Goal: Information Seeking & Learning: Learn about a topic

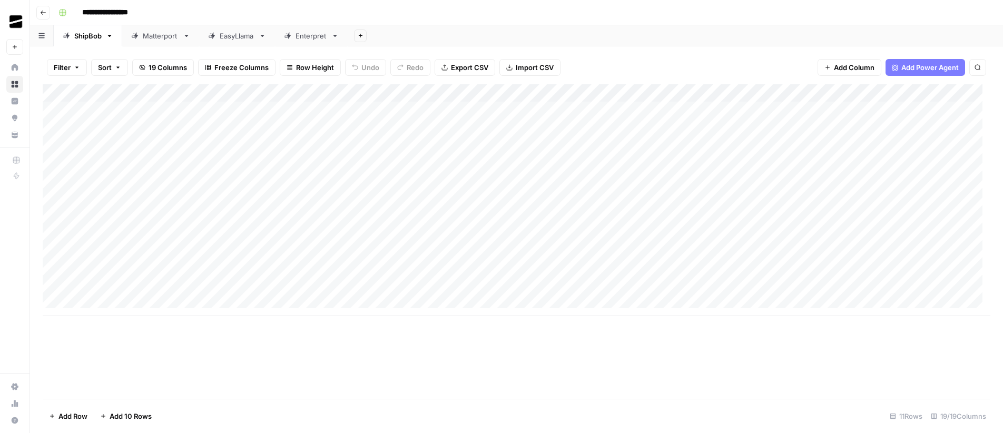
click at [231, 34] on div "EasyLlama" at bounding box center [237, 36] width 35 height 11
click at [307, 38] on div "Enterpret" at bounding box center [311, 36] width 32 height 11
click at [249, 37] on div "EasyLlama" at bounding box center [237, 36] width 35 height 11
click at [325, 37] on div "Enterpret" at bounding box center [311, 36] width 32 height 11
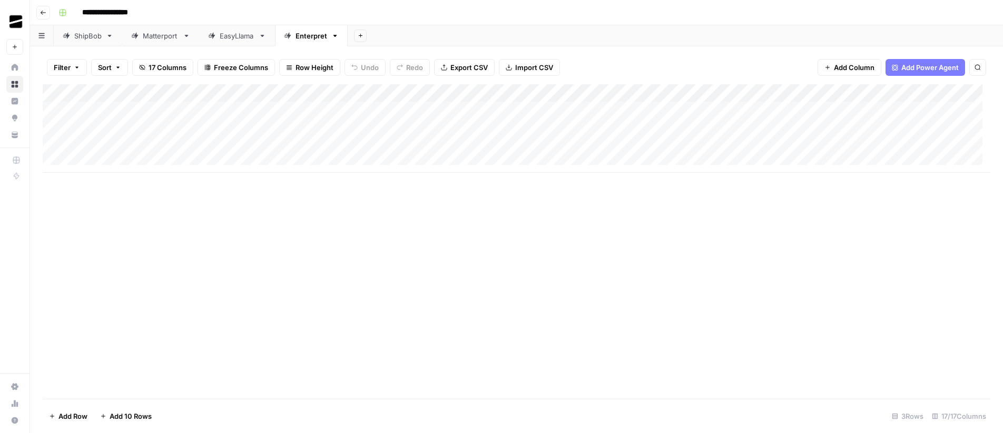
click at [221, 37] on div "EasyLlama" at bounding box center [237, 36] width 35 height 11
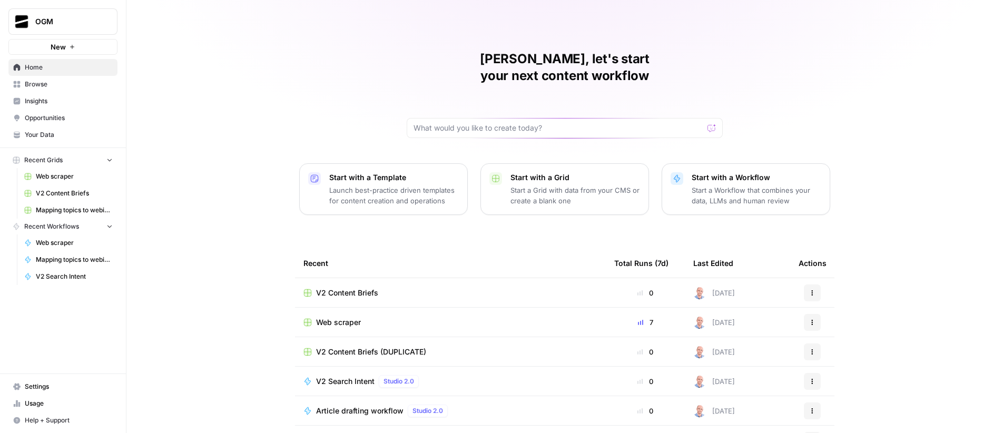
click at [46, 86] on span "Browse" at bounding box center [69, 84] width 88 height 9
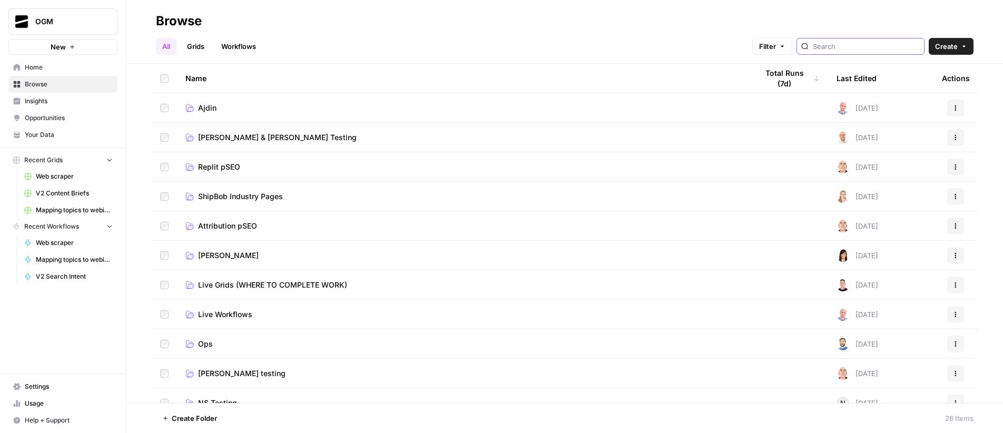
click at [876, 45] on input "search" at bounding box center [865, 46] width 107 height 11
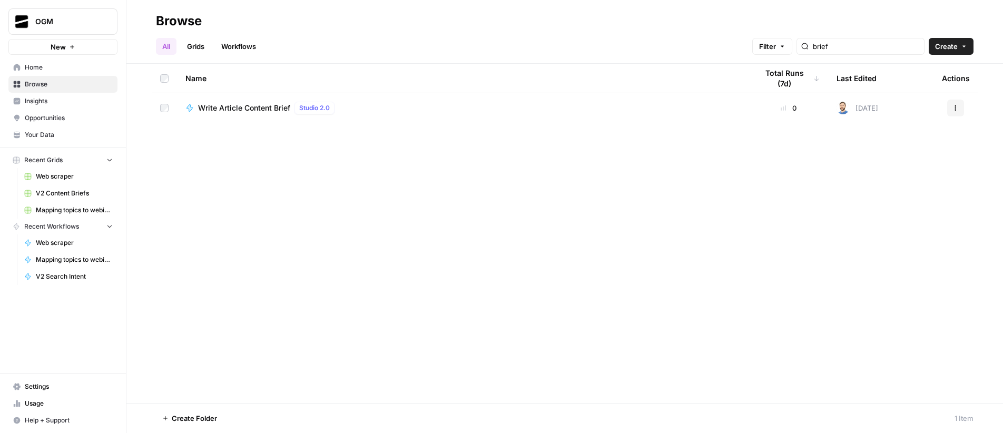
click at [690, 197] on div "Name Total Runs (7d) Last Edited Actions Write Article Content Brief Studio 2.0…" at bounding box center [564, 233] width 876 height 339
click at [891, 45] on input "brief" at bounding box center [865, 46] width 107 height 11
type input "b"
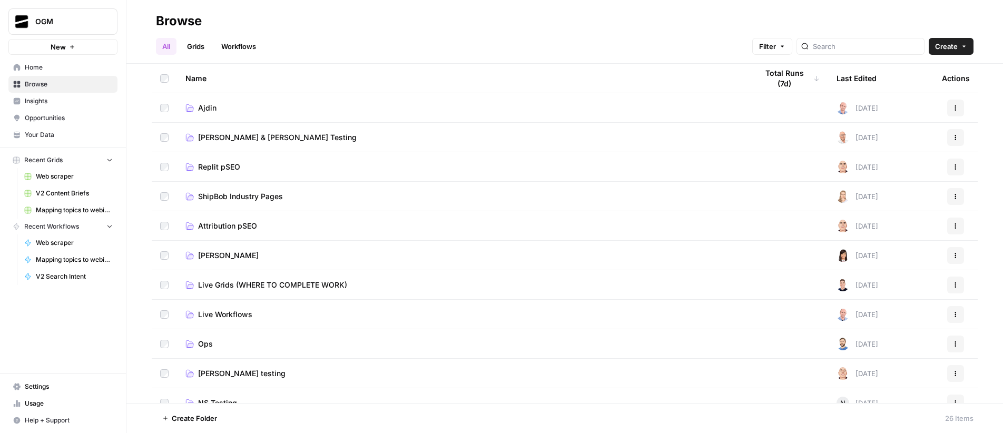
click at [201, 42] on link "Grids" at bounding box center [196, 46] width 30 height 17
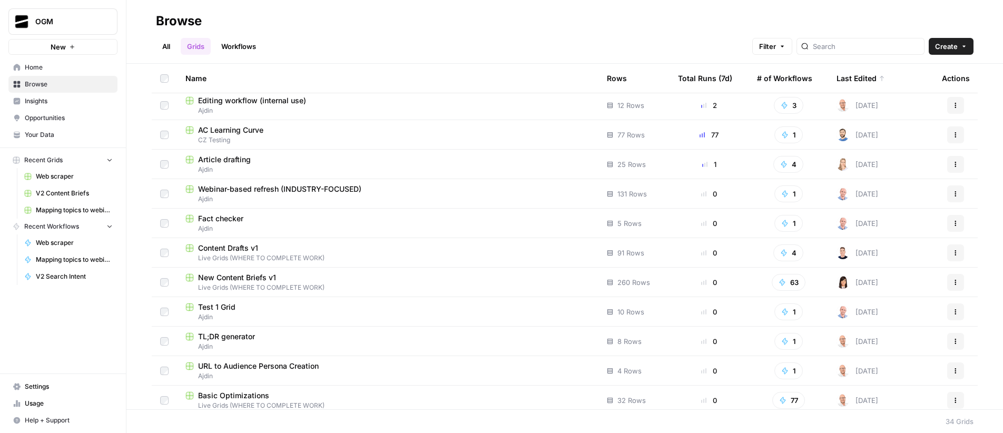
scroll to position [143, 0]
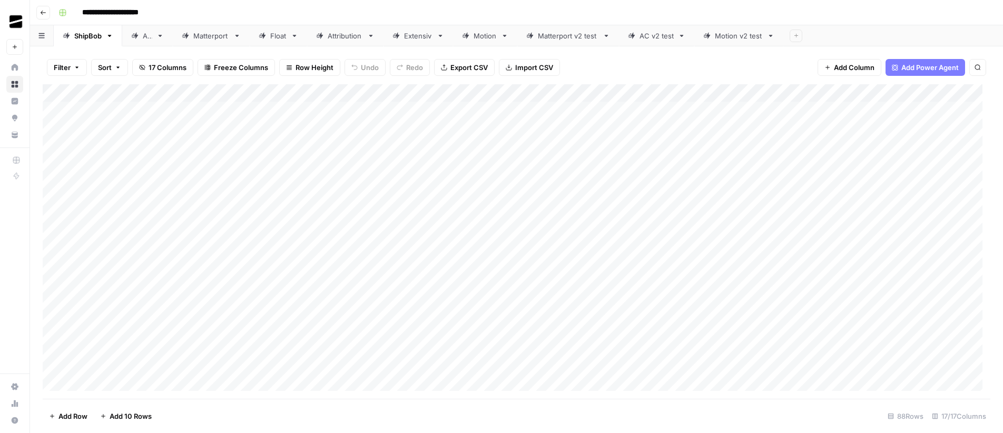
click at [663, 34] on div "AC v2 test" at bounding box center [656, 36] width 34 height 11
click at [726, 37] on div "Motion v2 test" at bounding box center [739, 36] width 48 height 11
click at [560, 37] on div "Matterport v2 test" at bounding box center [568, 36] width 61 height 11
click at [94, 34] on div "ShipBob" at bounding box center [87, 36] width 27 height 11
click at [148, 39] on div "AC" at bounding box center [147, 36] width 9 height 11
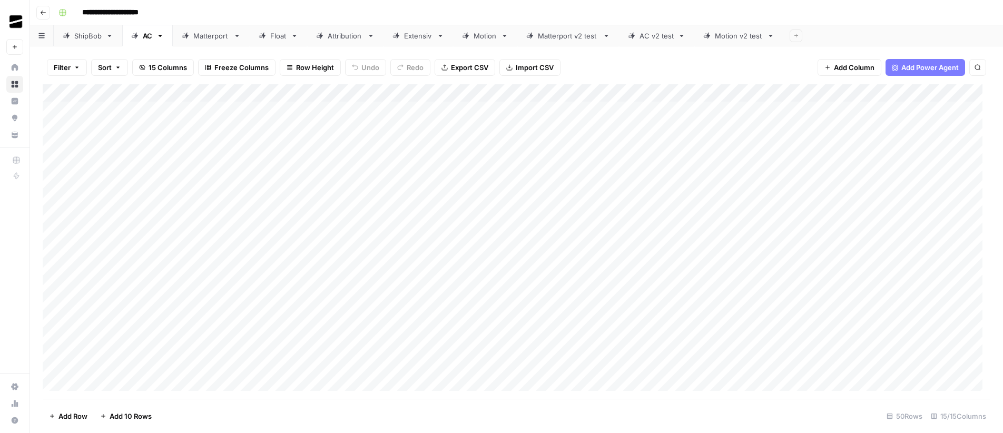
click at [107, 36] on icon at bounding box center [109, 35] width 7 height 7
click at [38, 12] on button "Go back" at bounding box center [43, 13] width 14 height 14
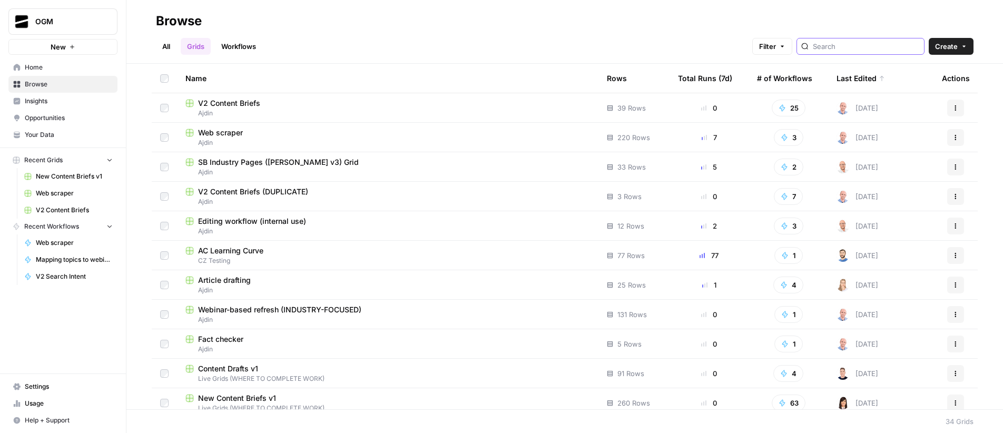
click at [896, 47] on input "search" at bounding box center [865, 46] width 107 height 11
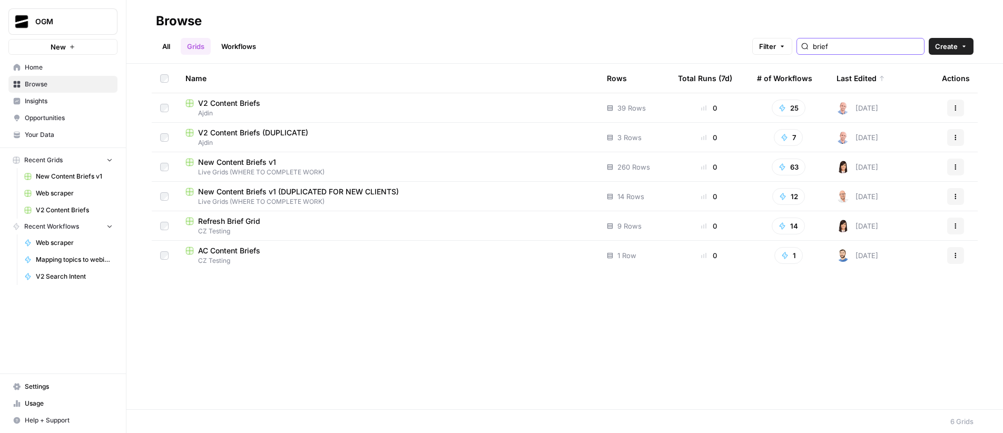
type input "brief"
click at [407, 302] on div "Name Rows Total Runs (7d) # of Workflows Last Edited Actions V2 Content Briefs …" at bounding box center [564, 236] width 876 height 345
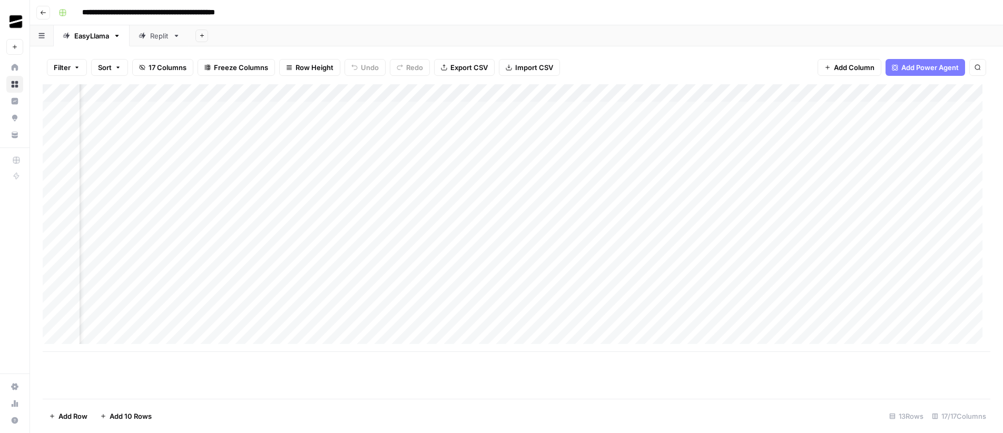
scroll to position [0, 779]
click at [877, 322] on div "Add Column" at bounding box center [516, 217] width 947 height 267
click at [878, 351] on textarea "**********" at bounding box center [892, 342] width 211 height 46
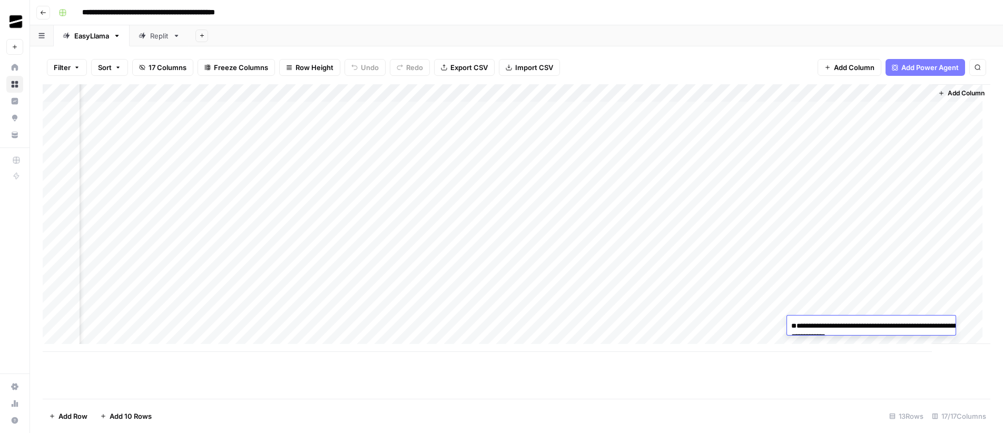
click at [878, 351] on textarea "**********" at bounding box center [892, 342] width 211 height 46
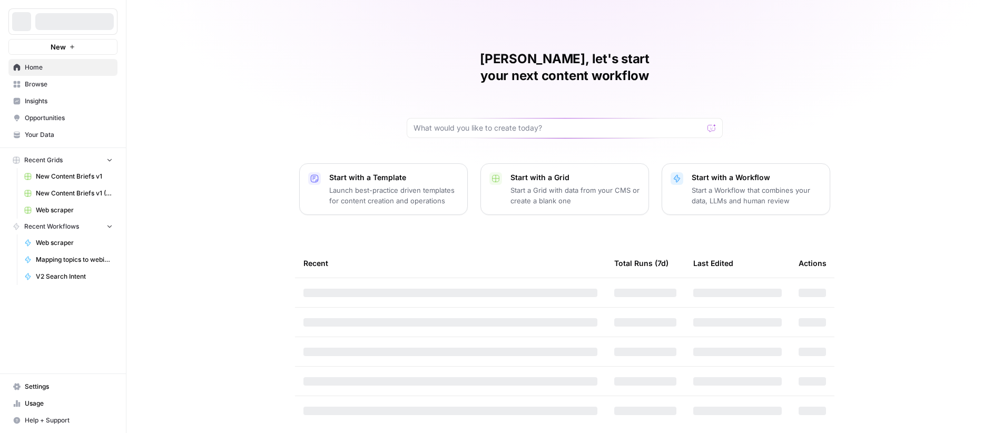
click at [47, 137] on span "Your Data" at bounding box center [69, 134] width 88 height 9
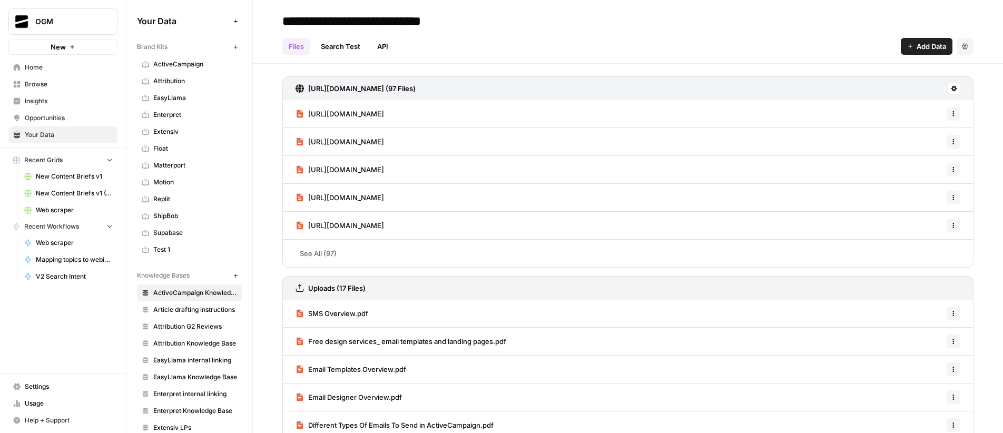
click at [341, 48] on link "Search Test" at bounding box center [340, 46] width 52 height 17
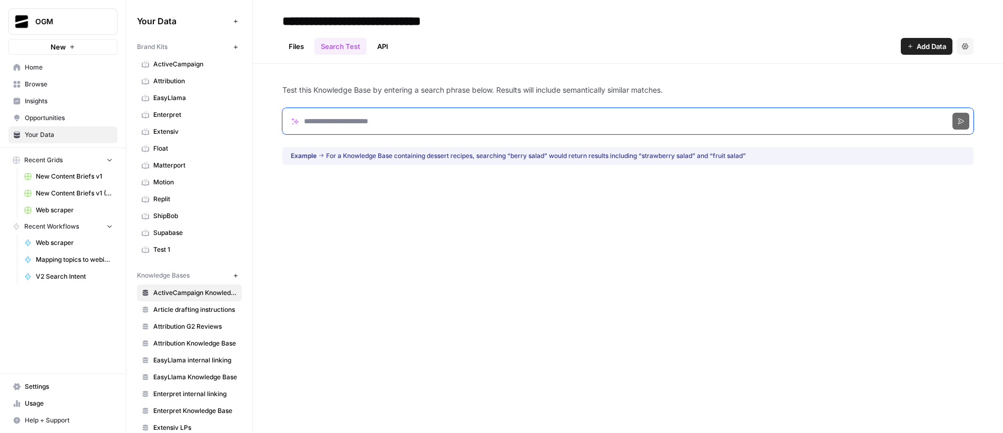
click at [380, 124] on input "Search phrase" at bounding box center [627, 121] width 691 height 26
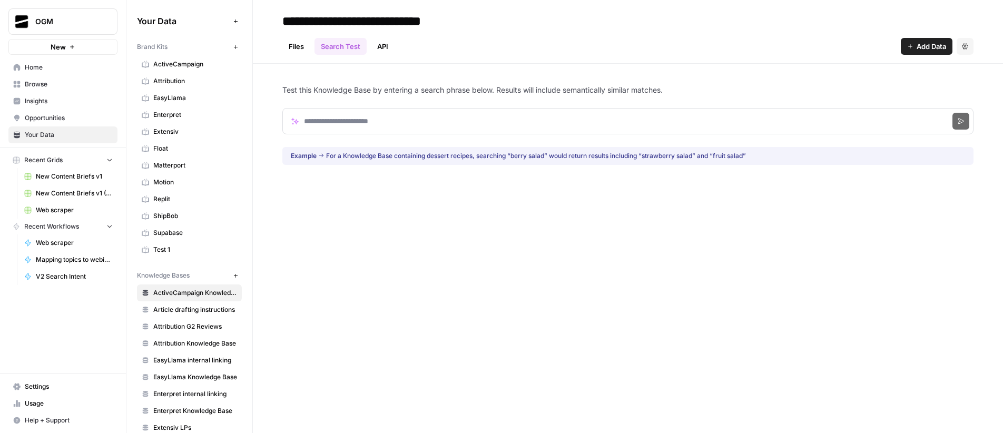
click at [532, 71] on div "Test this Knowledge Base by entering a search phrase below. Results will includ…" at bounding box center [627, 125] width 691 height 122
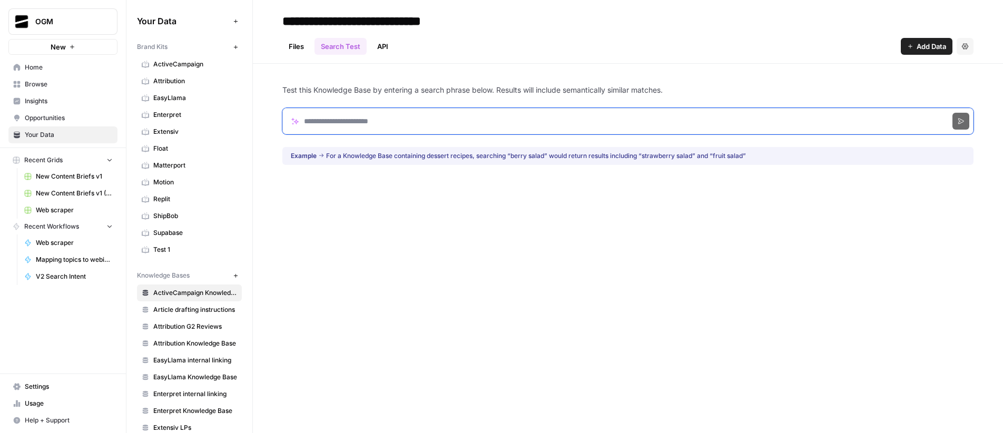
click at [382, 120] on input "Search phrase" at bounding box center [627, 121] width 691 height 26
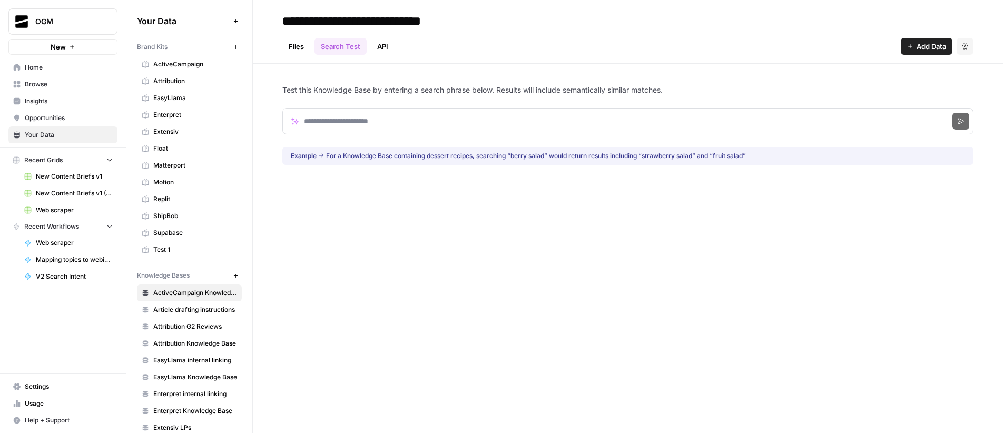
click at [405, 76] on div "Test this Knowledge Base by entering a search phrase below. Results will includ…" at bounding box center [627, 125] width 691 height 122
click at [298, 48] on link "Files" at bounding box center [296, 46] width 28 height 17
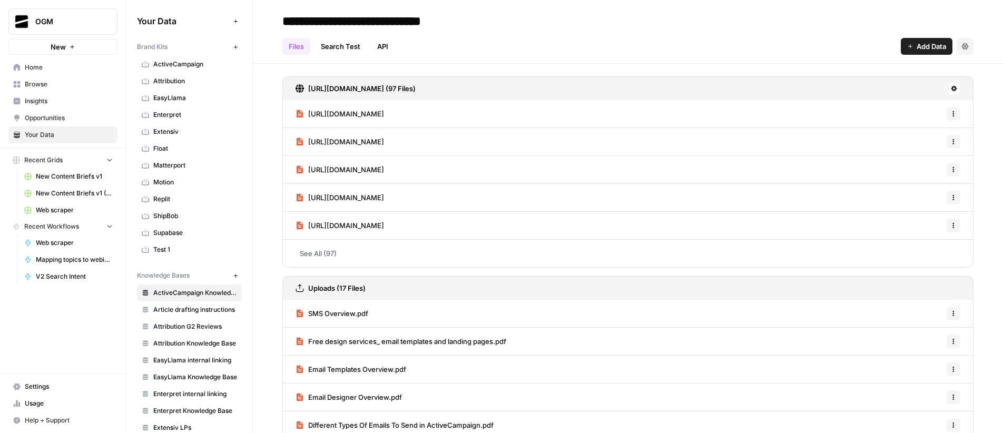
click at [375, 113] on span "https://www.activecampaign.com/partner/consultants" at bounding box center [346, 113] width 76 height 11
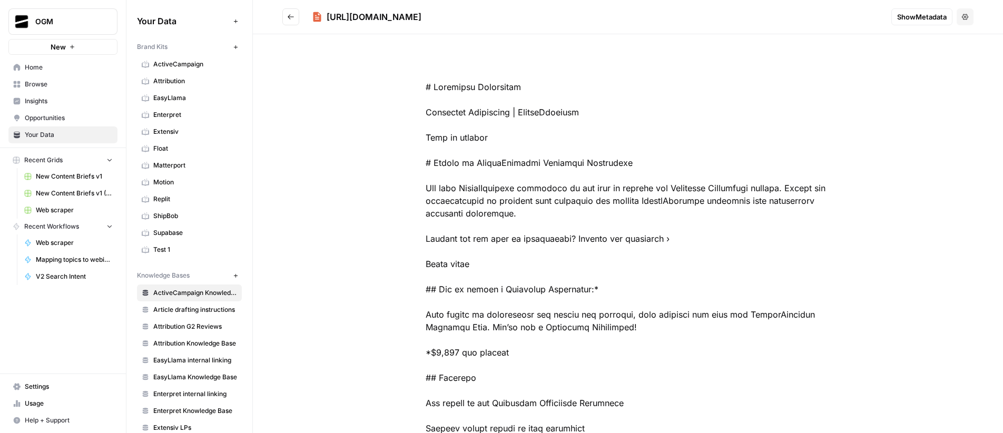
click at [923, 8] on button "Show Metadata" at bounding box center [921, 16] width 61 height 17
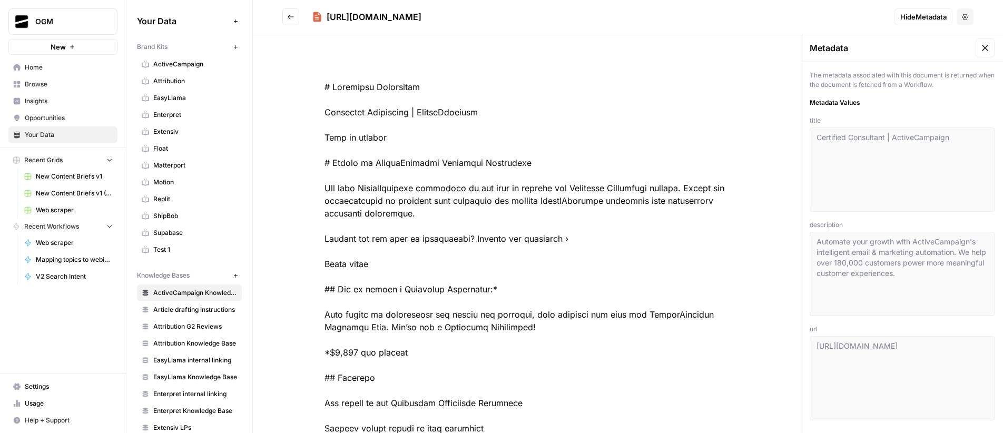
click at [290, 19] on icon "Go back" at bounding box center [290, 16] width 7 height 7
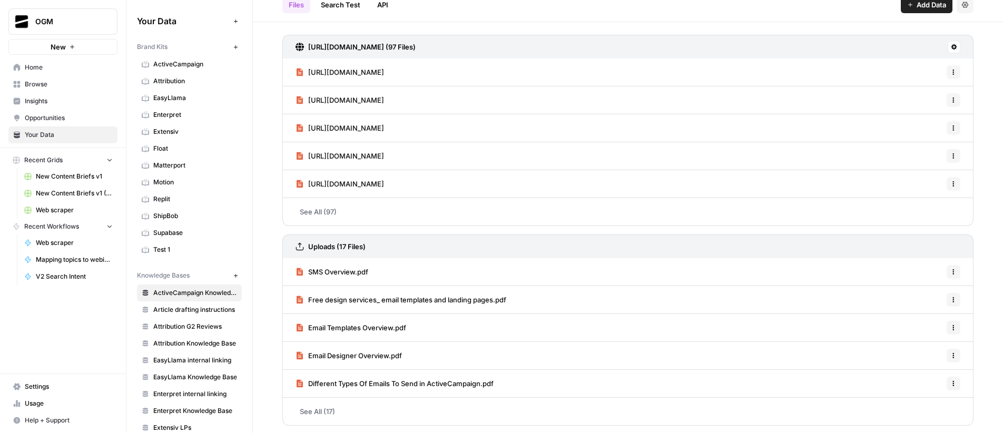
scroll to position [43, 0]
click at [343, 356] on span "Email Designer Overview.pdf" at bounding box center [355, 354] width 94 height 11
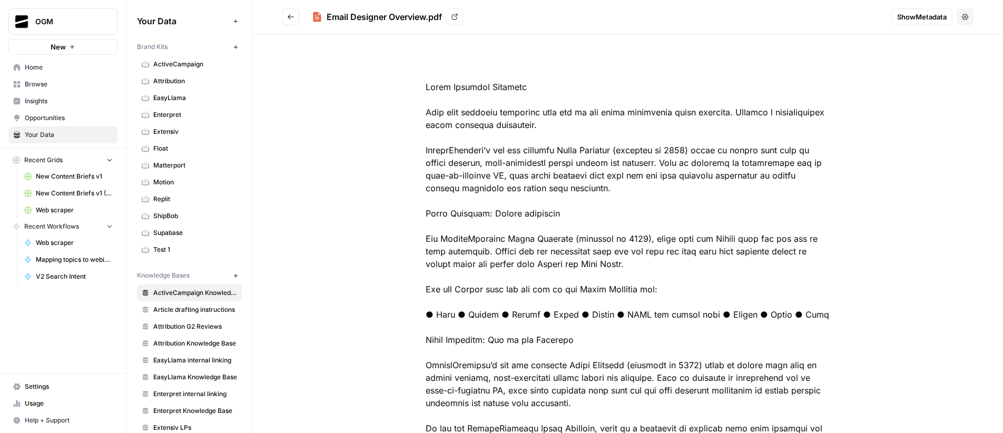
click at [904, 8] on button "Show Metadata" at bounding box center [921, 16] width 61 height 17
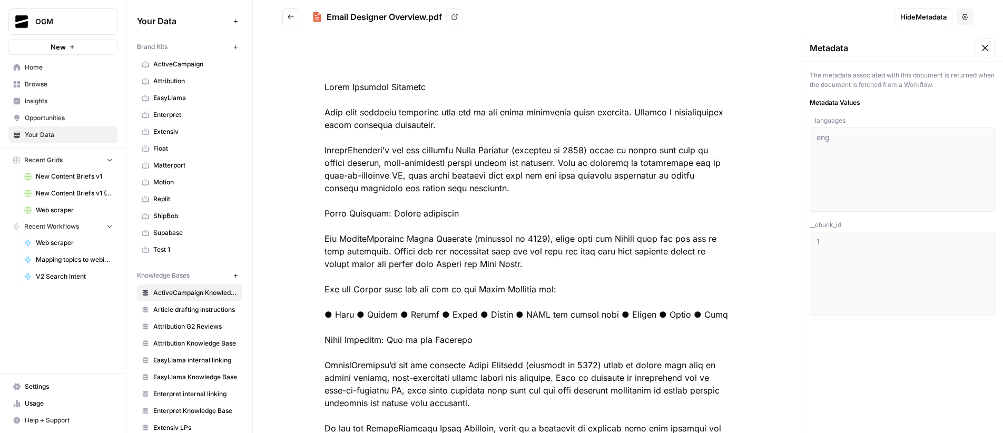
click at [299, 16] on button "Go back" at bounding box center [290, 16] width 17 height 17
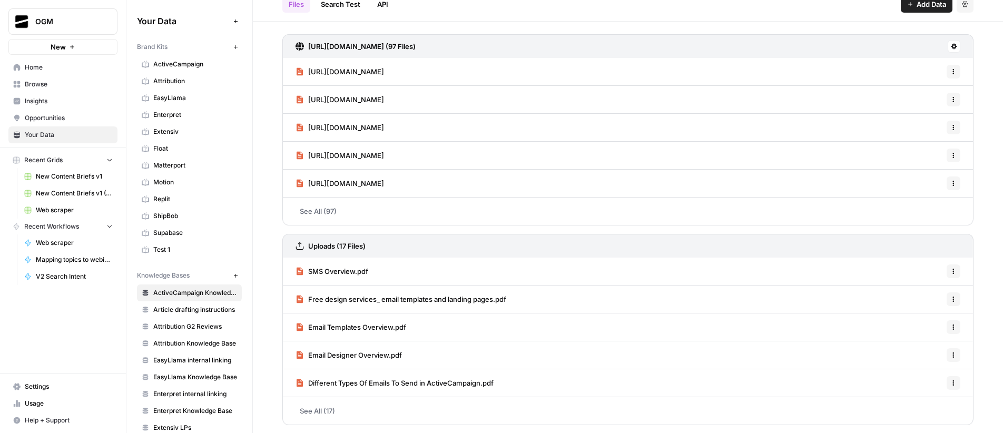
scroll to position [43, 0]
click at [401, 384] on span "Different Types Of Emails To Send in ActiveCampaign.pdf" at bounding box center [400, 382] width 185 height 11
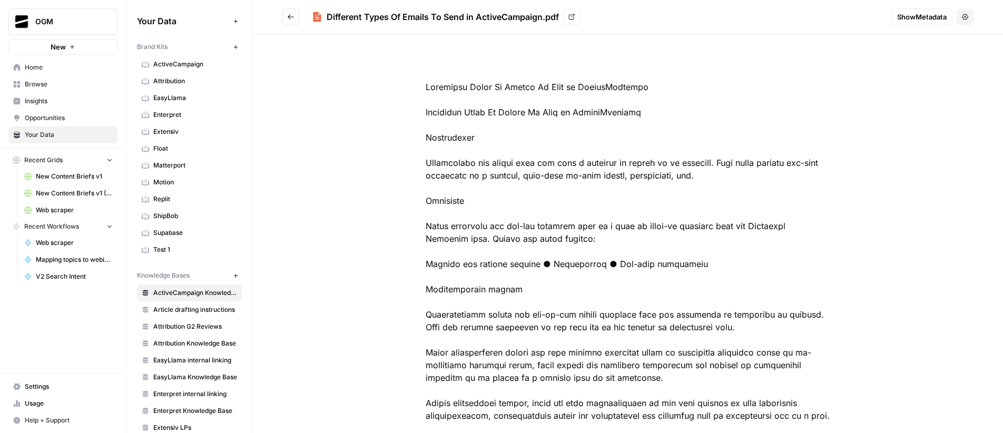
click at [911, 15] on span "Show Metadata" at bounding box center [921, 17] width 49 height 11
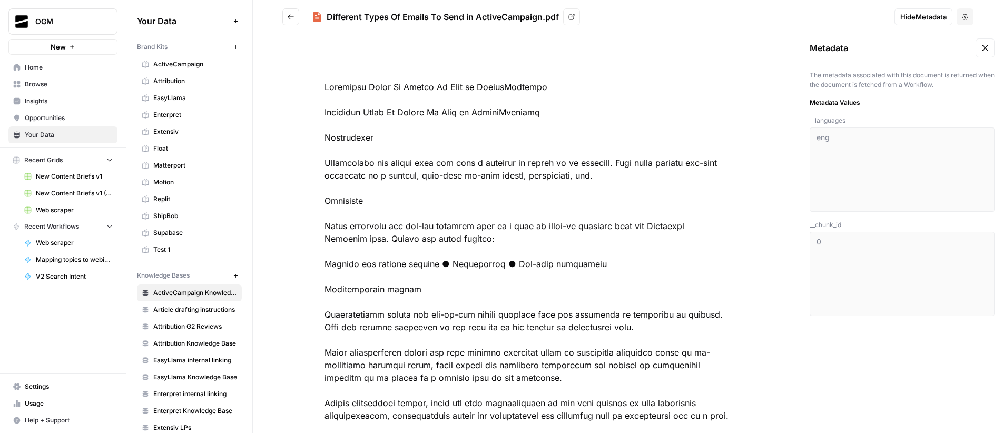
click at [291, 18] on icon "Go back" at bounding box center [290, 16] width 7 height 7
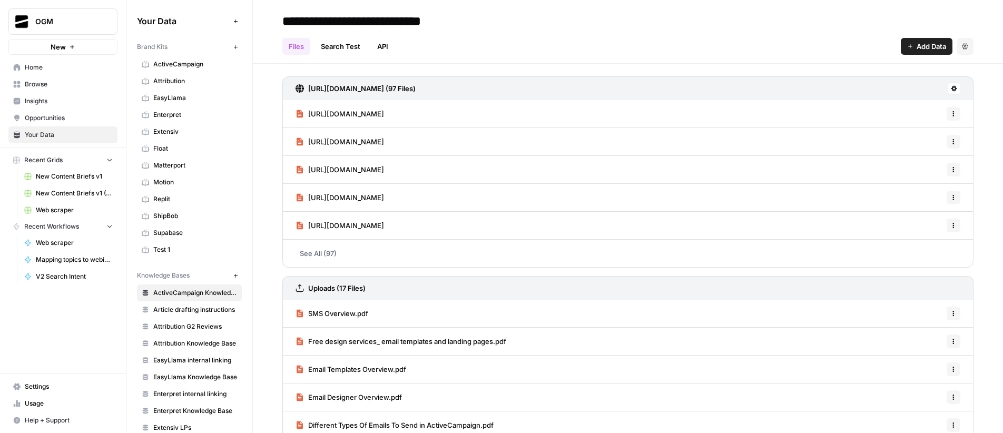
click at [332, 258] on link "See All (97)" at bounding box center [627, 253] width 691 height 27
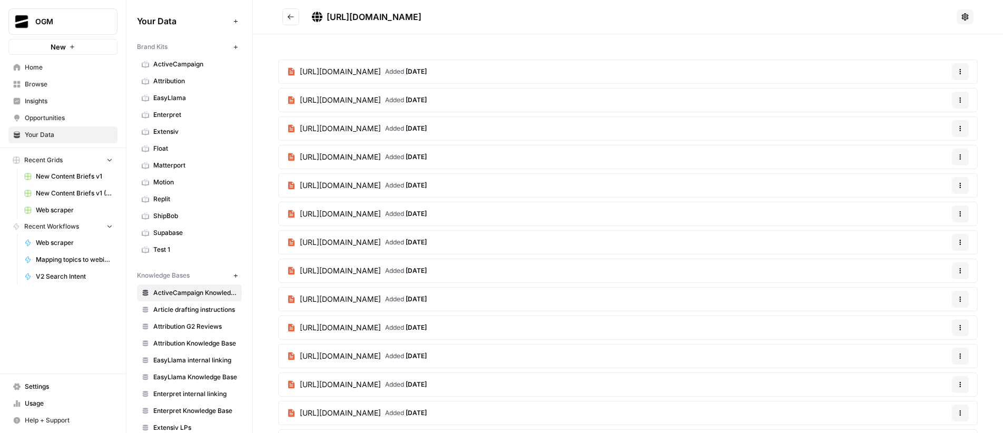
click at [381, 300] on span "https://www.activecampaign.com/services/migration" at bounding box center [340, 299] width 81 height 11
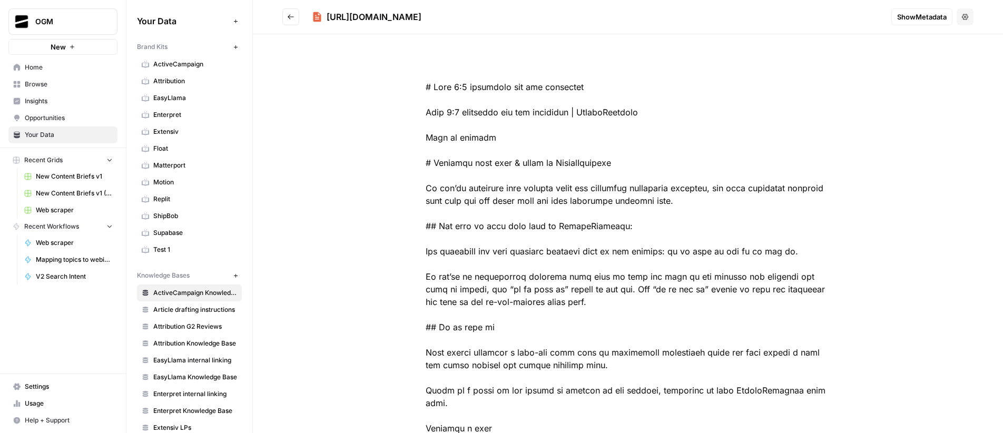
click at [910, 19] on span "Show Metadata" at bounding box center [921, 17] width 49 height 11
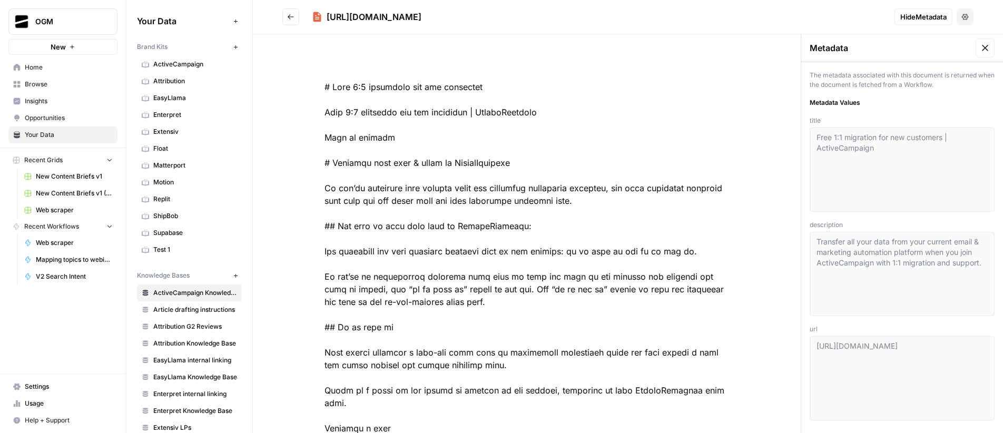
click at [295, 17] on button "Go back" at bounding box center [290, 16] width 17 height 17
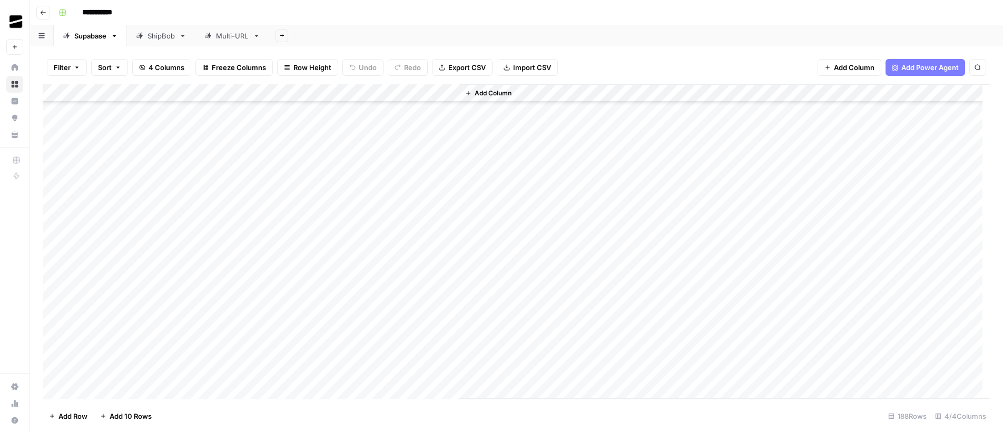
scroll to position [504, 0]
click at [231, 33] on div "Multi-URL" at bounding box center [232, 36] width 33 height 11
click at [156, 38] on div "Matterport" at bounding box center [164, 36] width 36 height 11
click at [922, 94] on div "Add Column" at bounding box center [516, 182] width 947 height 196
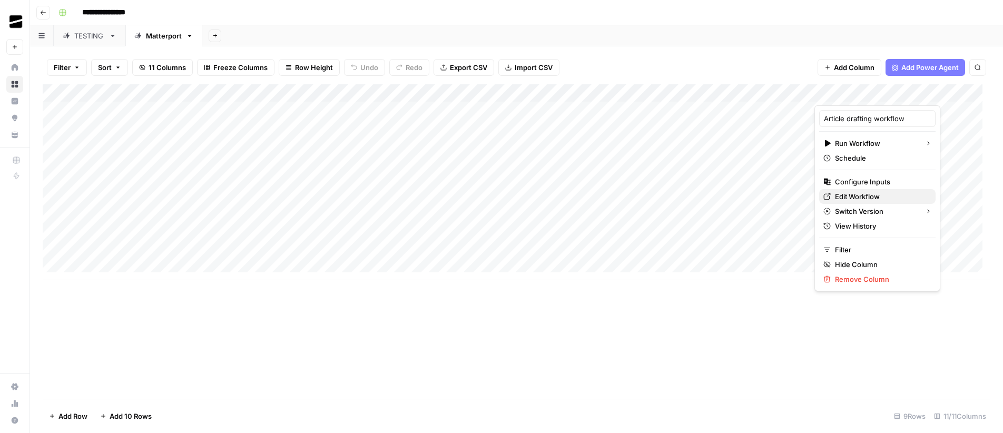
click at [868, 197] on span "Edit Workflow" at bounding box center [881, 196] width 92 height 11
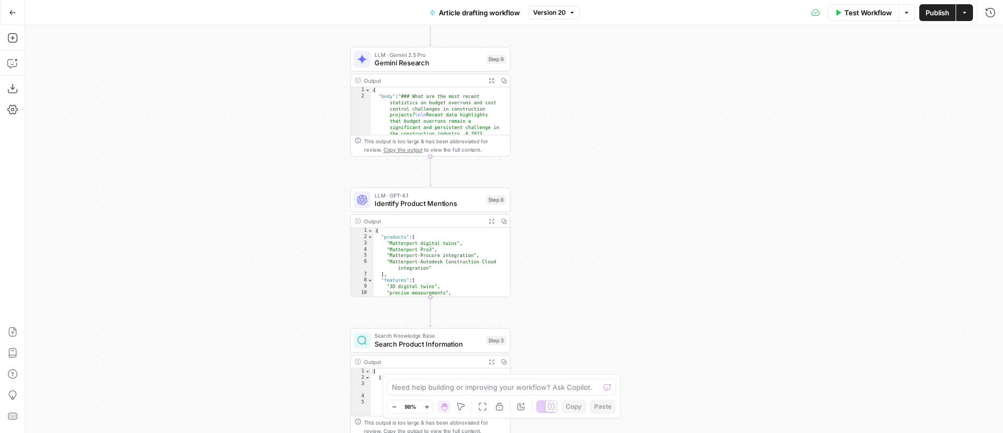
drag, startPoint x: 577, startPoint y: 183, endPoint x: 590, endPoint y: 177, distance: 14.2
click at [591, 178] on div "Workflow Set Inputs Inputs LLM · GPT-4.1 Generate Research Questions Step 1 Out…" at bounding box center [513, 229] width 977 height 408
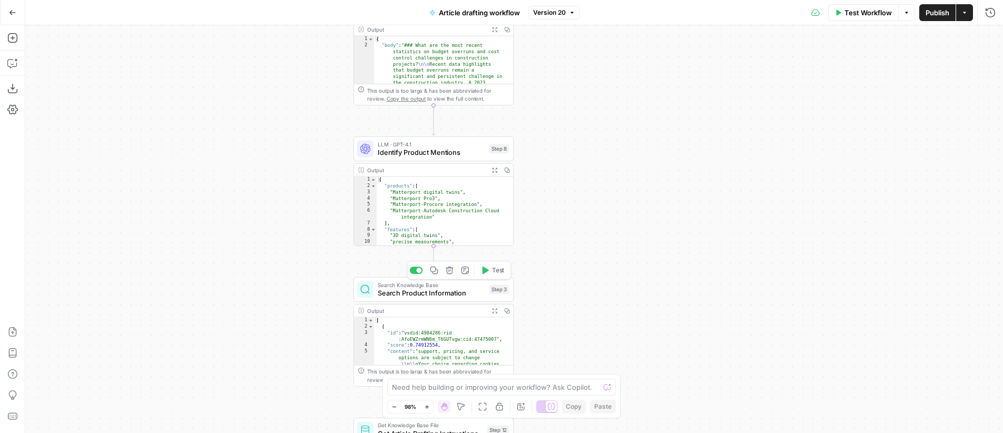
click at [424, 291] on span "Search Product Information" at bounding box center [431, 293] width 107 height 11
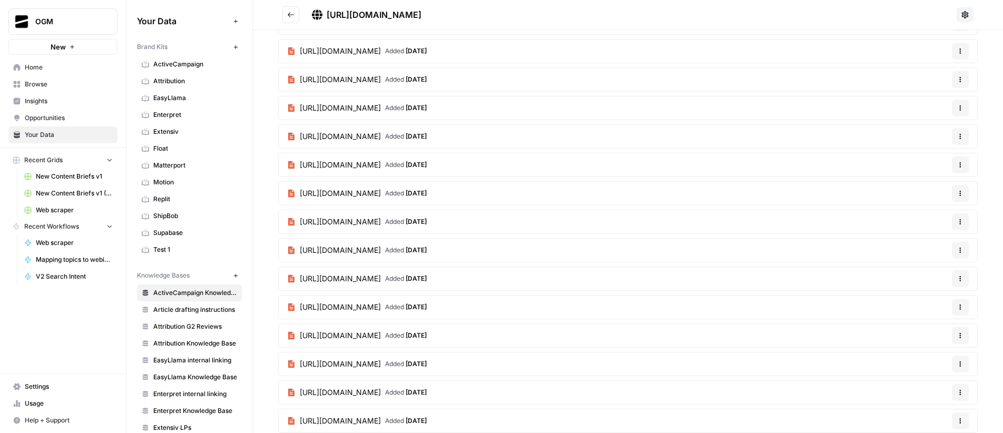
scroll to position [229, 0]
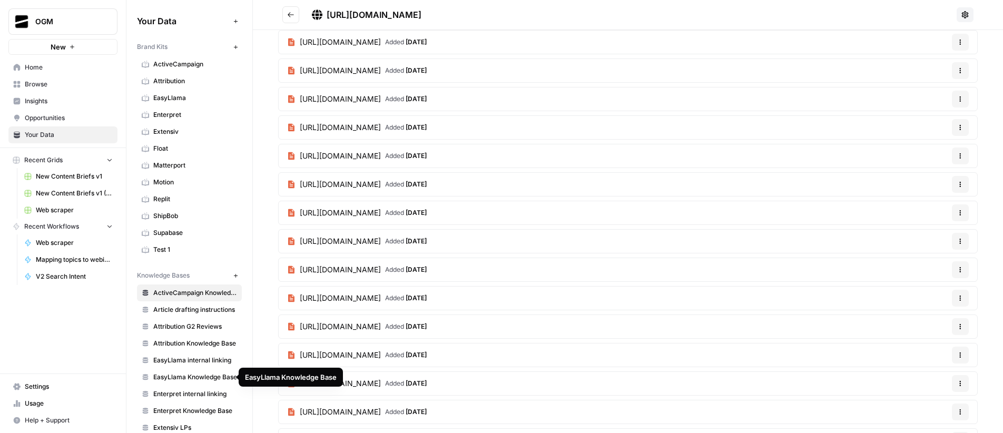
click at [181, 376] on span "EasyLlama Knowledge Base" at bounding box center [195, 376] width 84 height 9
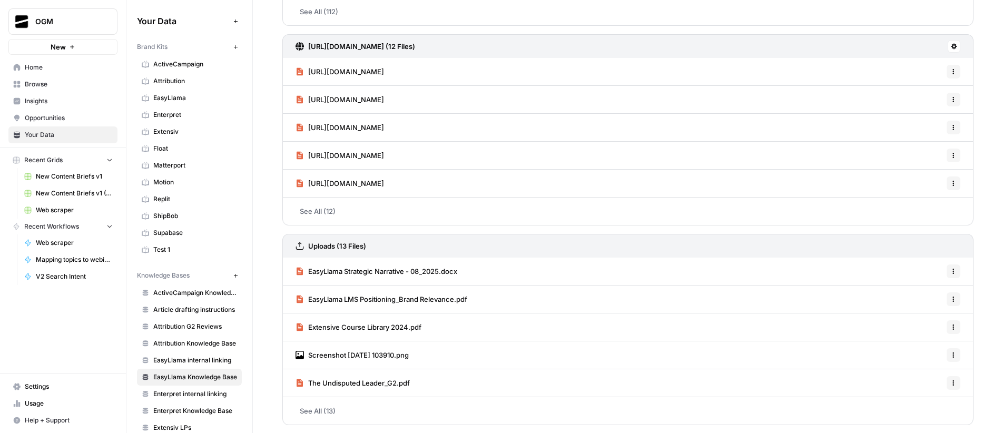
scroll to position [242, 0]
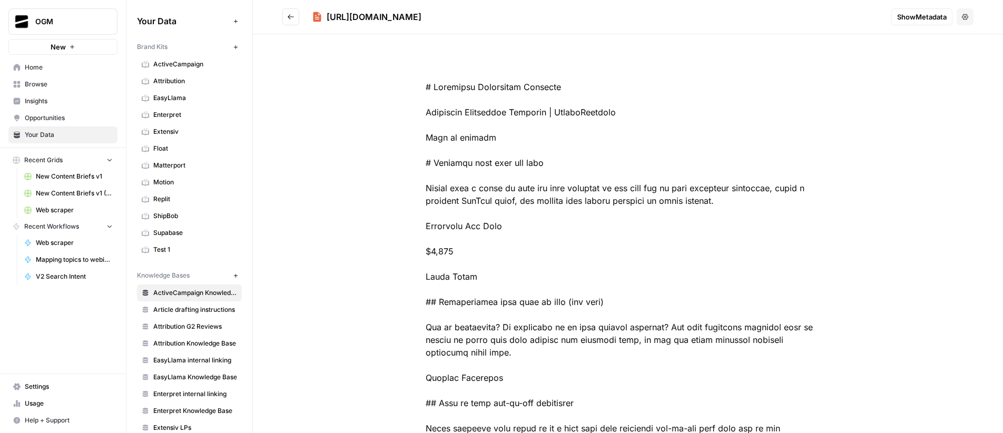
click at [902, 22] on span "Show Metadata" at bounding box center [921, 17] width 49 height 11
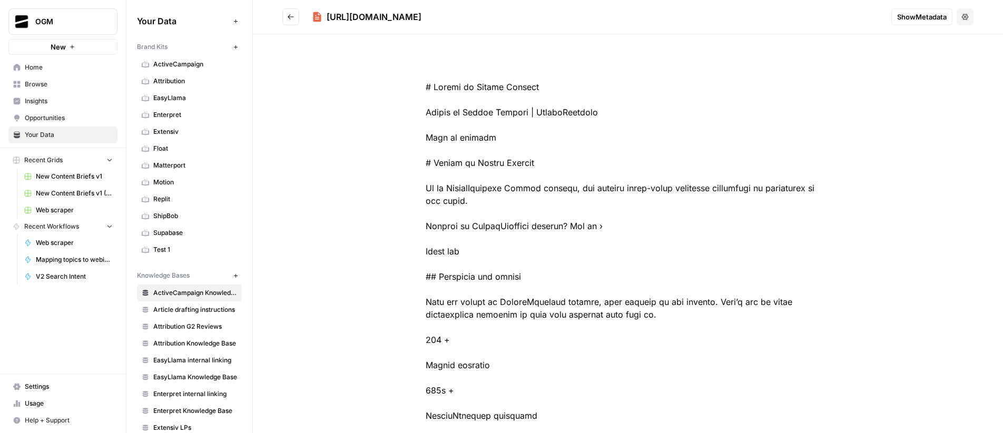
click at [913, 19] on span "Show Metadata" at bounding box center [921, 17] width 49 height 11
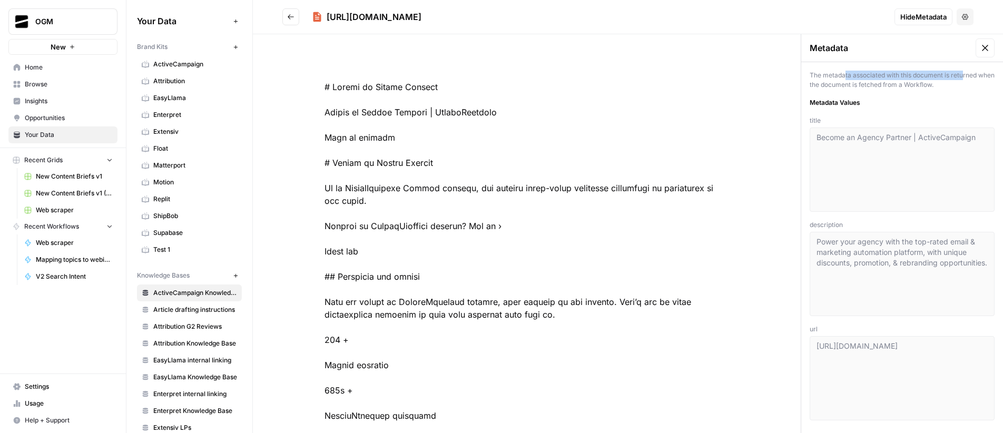
drag, startPoint x: 836, startPoint y: 76, endPoint x: 955, endPoint y: 78, distance: 119.0
click at [955, 78] on div "The metadata associated with this document is returned when the document is fet…" at bounding box center [901, 80] width 185 height 19
drag, startPoint x: 818, startPoint y: 82, endPoint x: 928, endPoint y: 82, distance: 110.0
click at [928, 82] on div "The metadata associated with this document is returned when the document is fet…" at bounding box center [901, 80] width 185 height 19
drag, startPoint x: 960, startPoint y: 84, endPoint x: 795, endPoint y: 73, distance: 165.7
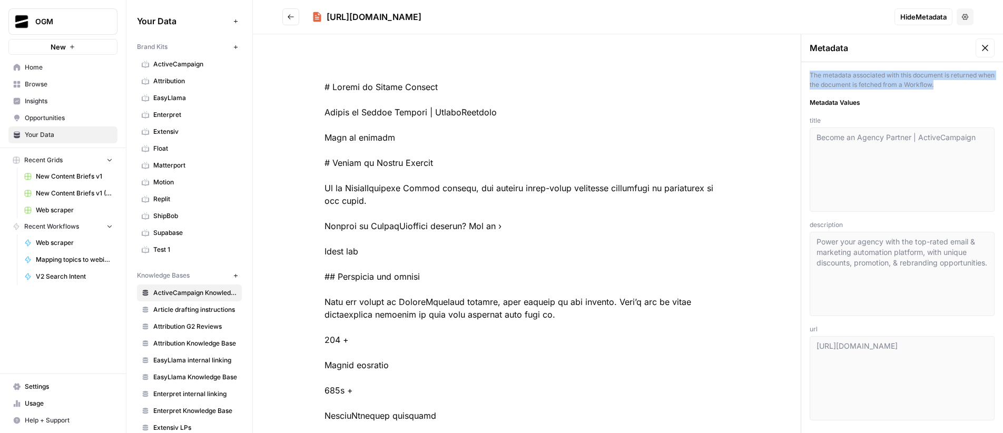
click at [801, 73] on div "The metadata associated with this document is returned when the document is fet…" at bounding box center [902, 245] width 202 height 366
click at [894, 85] on div "The metadata associated with this document is returned when the document is fet…" at bounding box center [901, 80] width 185 height 19
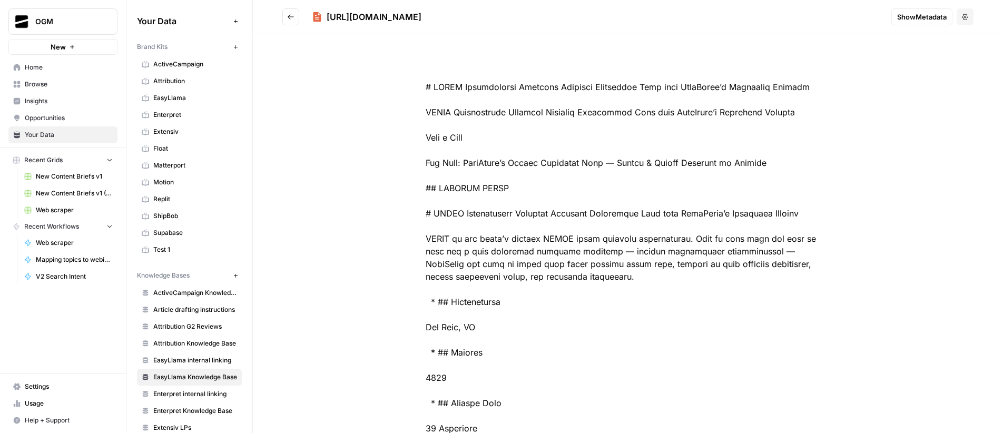
click at [910, 18] on span "Show Metadata" at bounding box center [921, 17] width 49 height 11
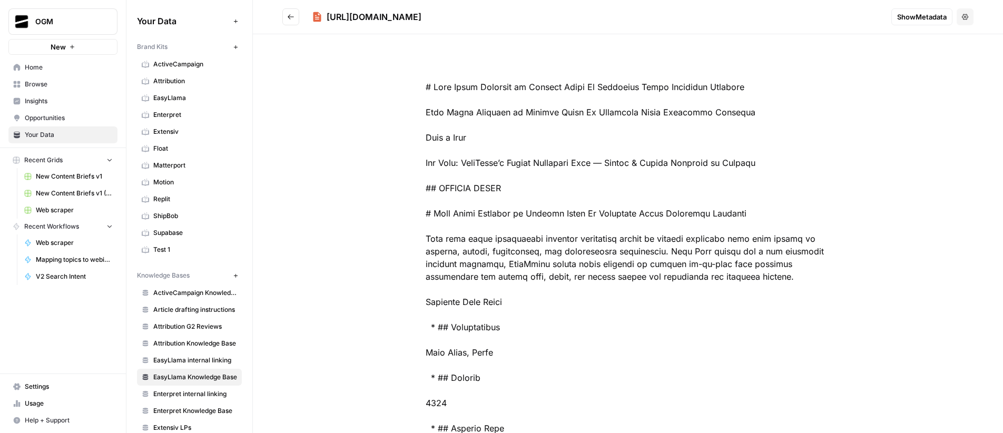
click at [919, 18] on span "Show Metadata" at bounding box center [921, 17] width 49 height 11
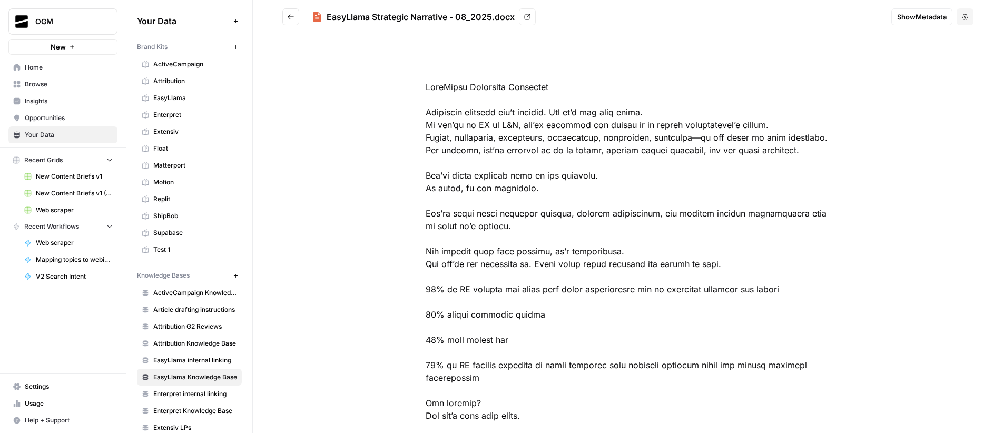
click at [918, 18] on span "Show Metadata" at bounding box center [921, 17] width 49 height 11
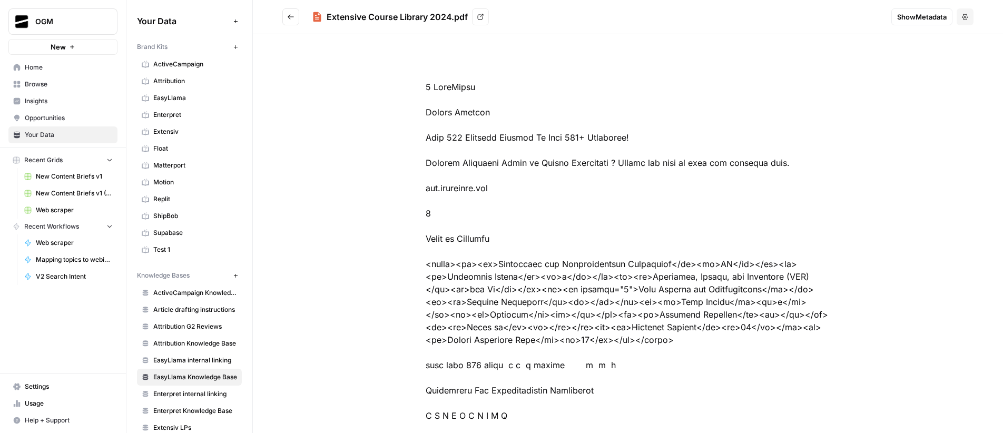
click at [913, 15] on span "Show Metadata" at bounding box center [921, 17] width 49 height 11
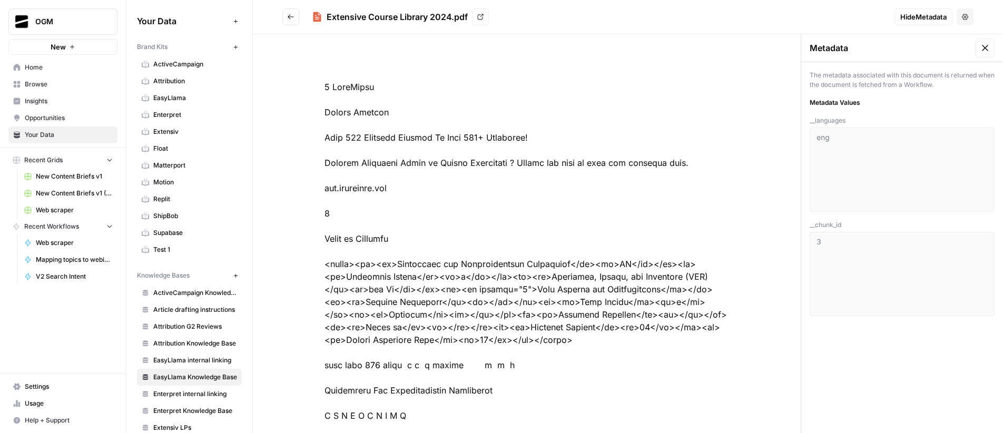
click at [910, 371] on div "Metadata The metadata associated with this document is returned when the docume…" at bounding box center [901, 233] width 202 height 399
